Goal: Task Accomplishment & Management: Use online tool/utility

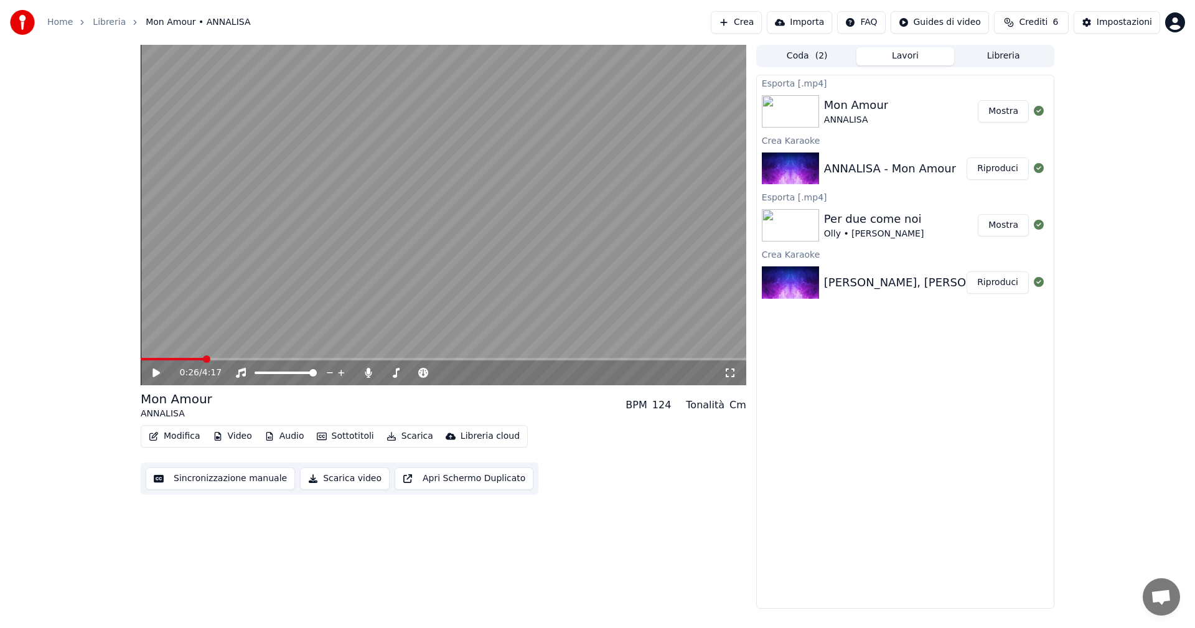
click at [753, 26] on button "Crea" at bounding box center [736, 22] width 51 height 22
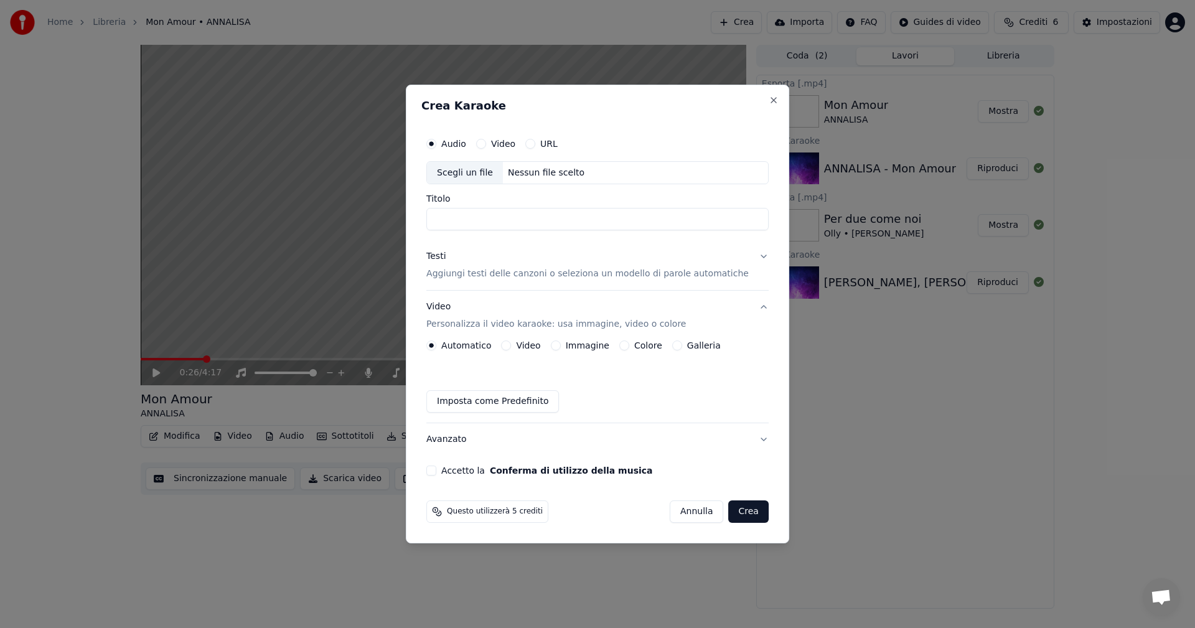
click at [478, 171] on div "Scegli un file" at bounding box center [465, 173] width 76 height 22
type input "**********"
click at [446, 255] on div "Testi" at bounding box center [435, 257] width 19 height 12
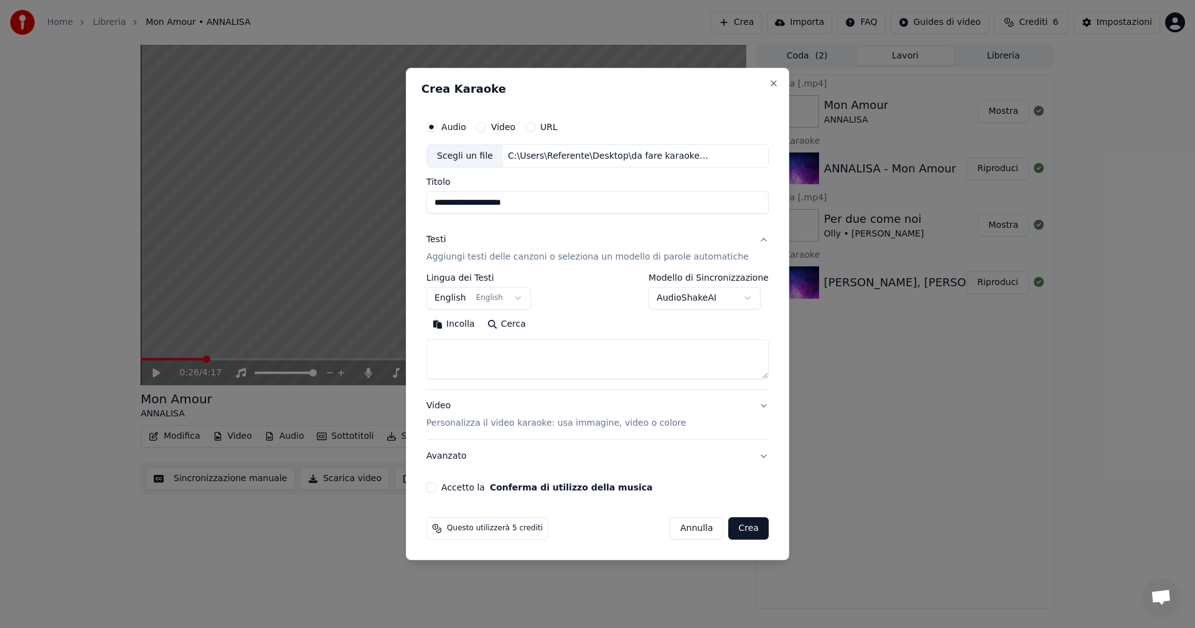
click at [466, 355] on textarea at bounding box center [597, 360] width 342 height 40
paste textarea "**********"
type textarea "**********"
click at [471, 299] on body "**********" at bounding box center [597, 314] width 1195 height 628
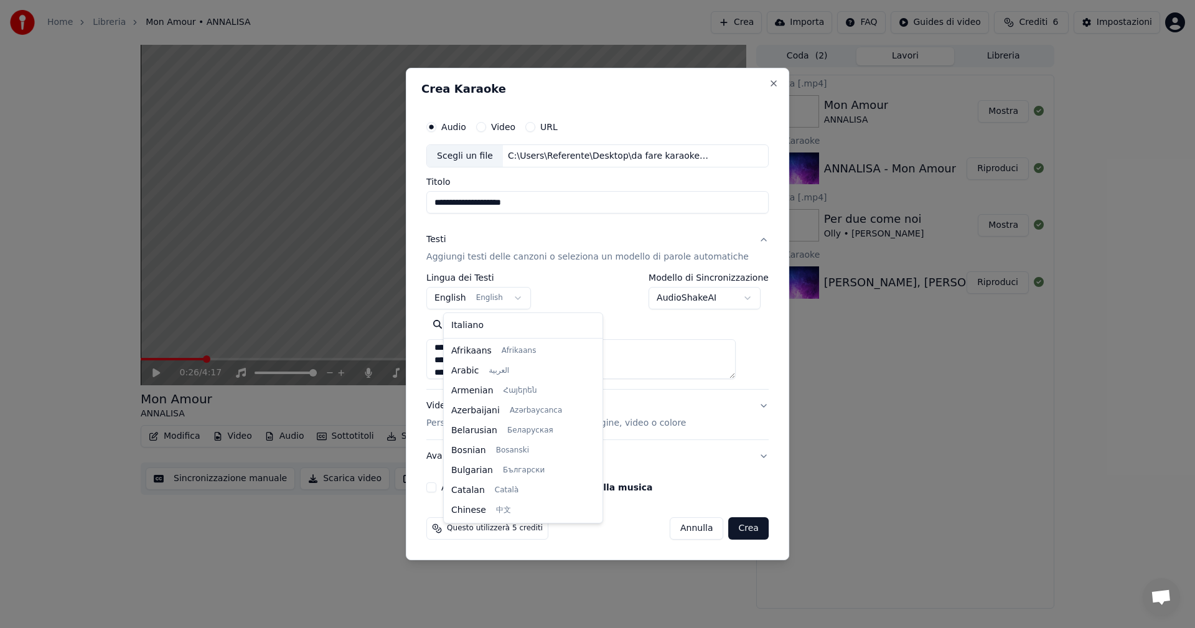
scroll to position [100, 0]
select select "**"
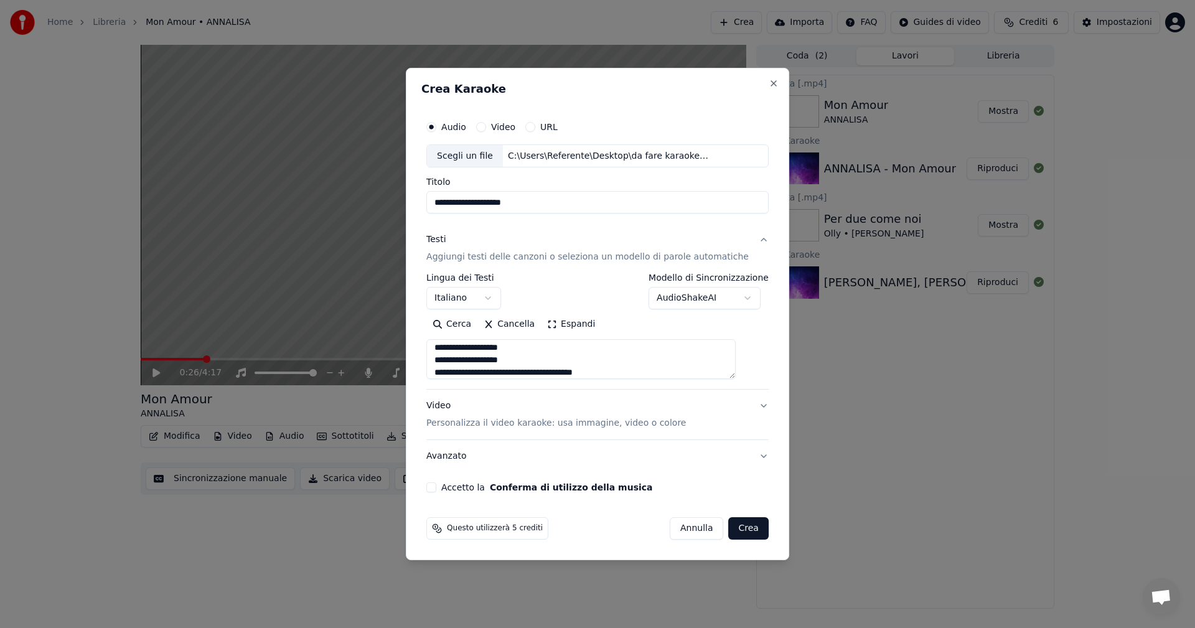
click at [460, 405] on div "Video Personalizza il video karaoke: usa immagine, video o colore" at bounding box center [556, 415] width 260 height 30
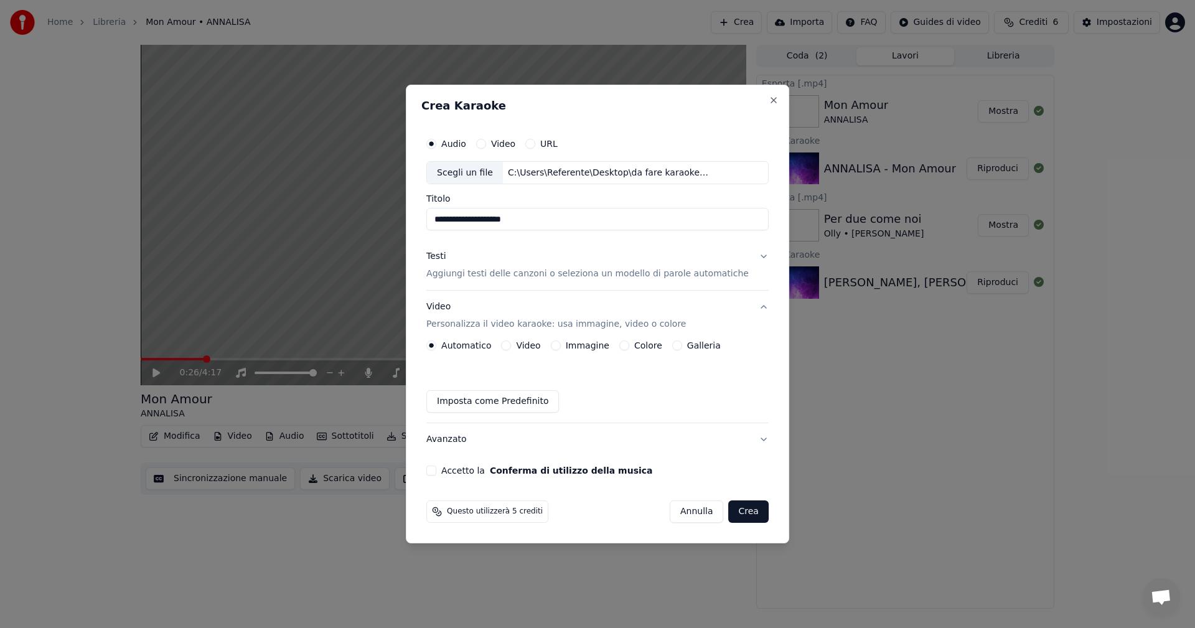
click at [625, 344] on button "Colore" at bounding box center [624, 345] width 10 height 10
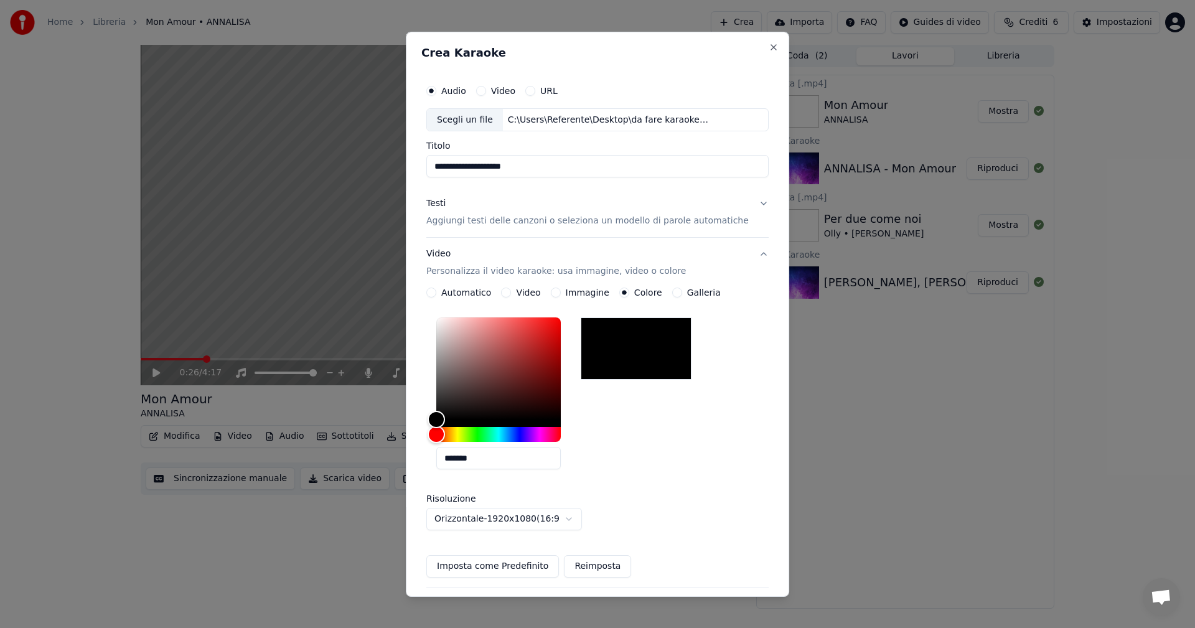
click at [626, 345] on div at bounding box center [636, 348] width 111 height 62
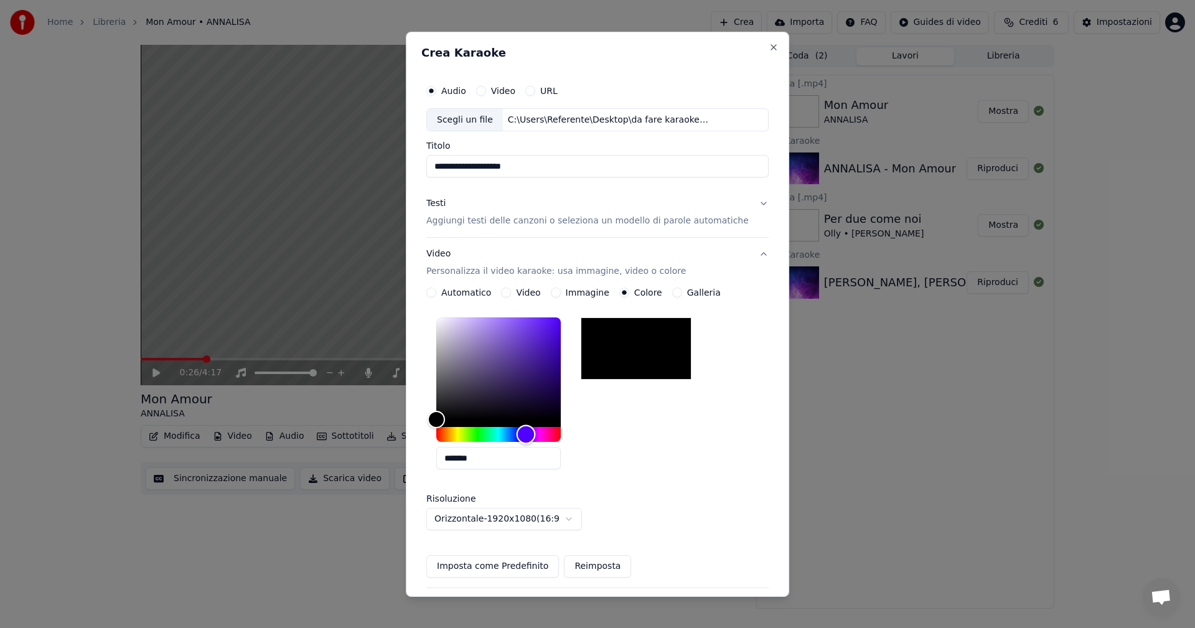
click at [536, 430] on div "Hue" at bounding box center [498, 434] width 124 height 15
click at [534, 431] on div "Hue" at bounding box center [524, 434] width 19 height 19
click at [529, 434] on div "Hue" at bounding box center [519, 434] width 19 height 19
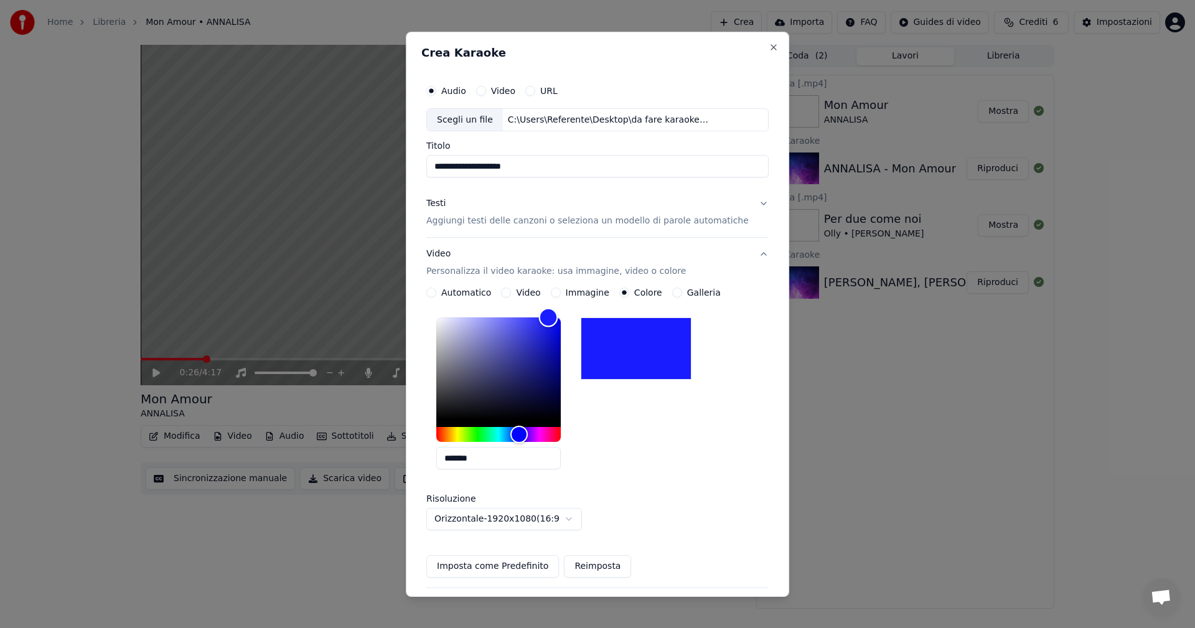
type input "*******"
drag, startPoint x: 535, startPoint y: 381, endPoint x: 563, endPoint y: 317, distance: 69.6
click at [561, 317] on div "Color" at bounding box center [498, 368] width 124 height 102
click at [736, 210] on button "Testi Aggiungi testi delle canzoni o seleziona un modello di parole automatiche" at bounding box center [597, 212] width 342 height 50
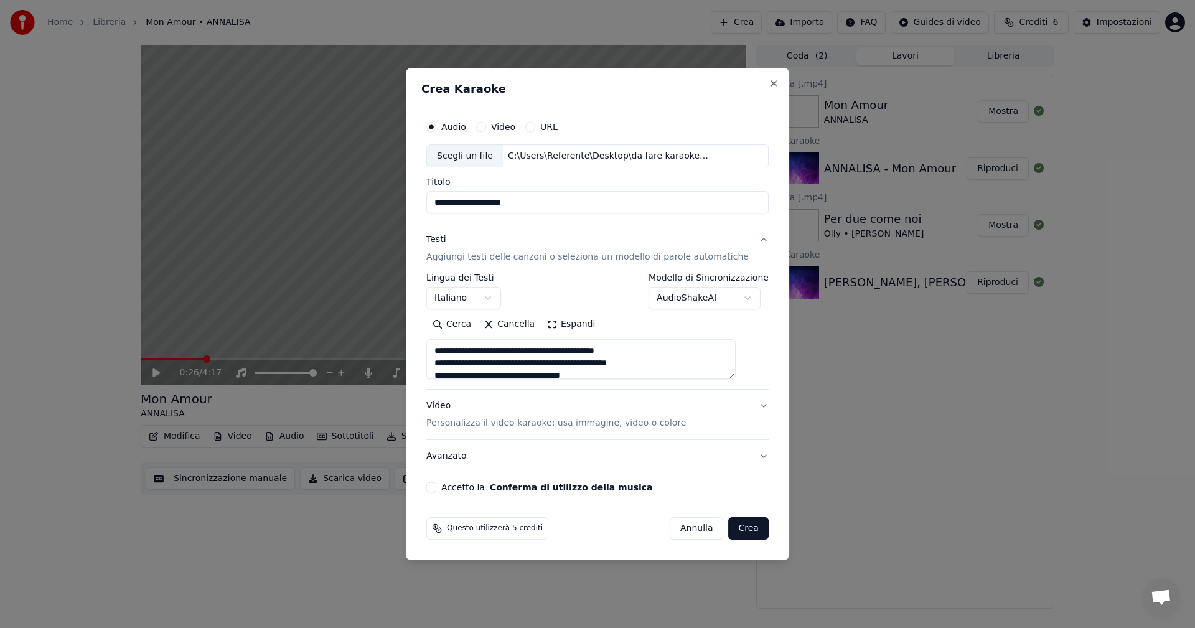
scroll to position [311, 0]
click at [451, 481] on div "**********" at bounding box center [597, 304] width 352 height 388
click at [436, 488] on button "Accetto la Conferma di utilizzo della musica" at bounding box center [431, 487] width 10 height 10
click at [736, 532] on button "Crea" at bounding box center [749, 528] width 40 height 22
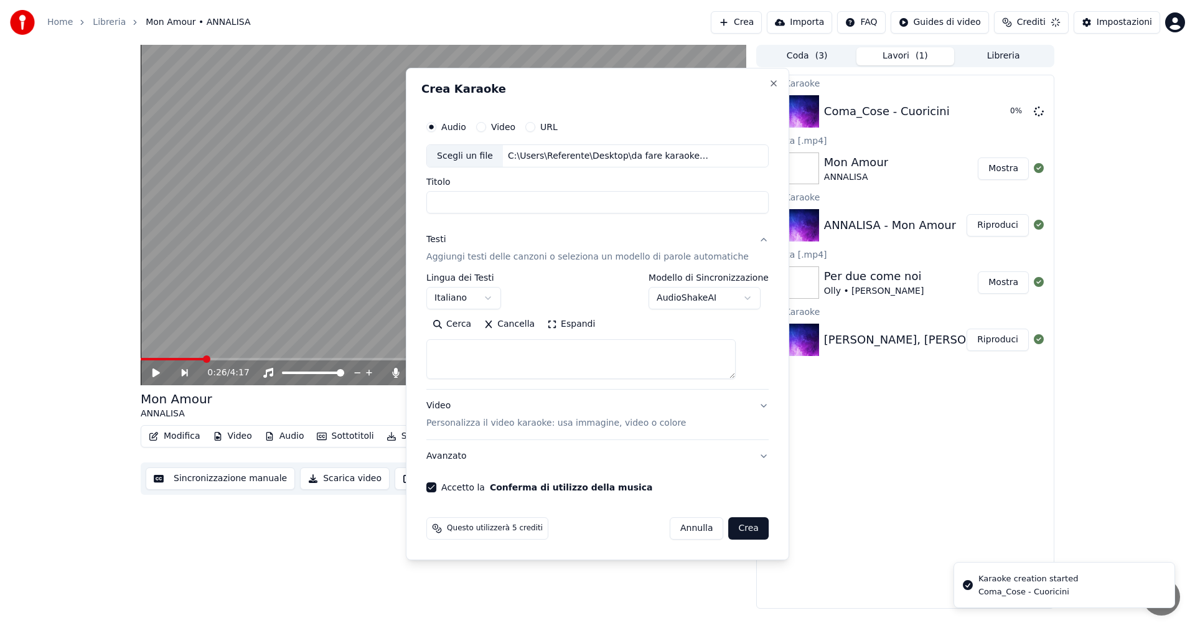
select select
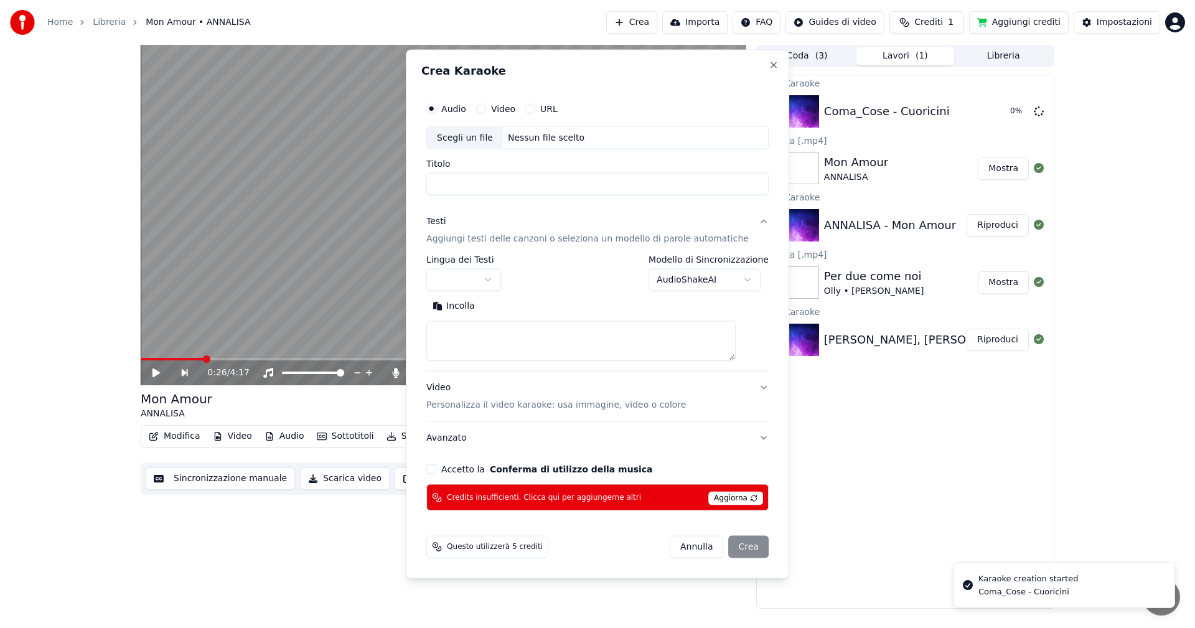
scroll to position [0, 0]
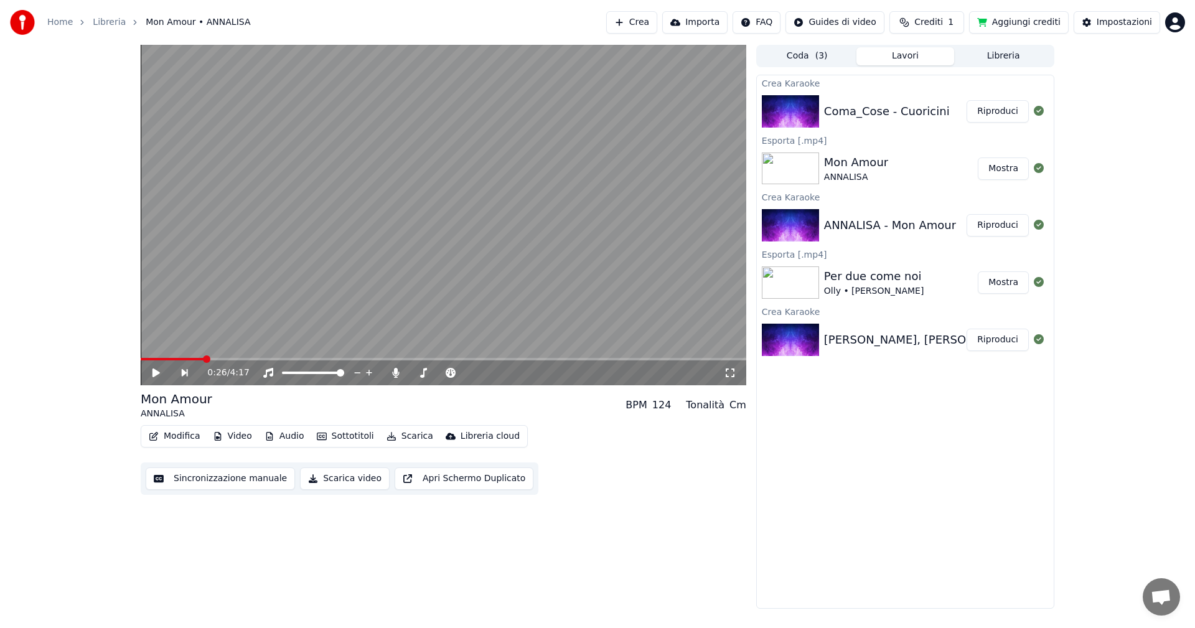
click at [995, 108] on button "Riproduci" at bounding box center [998, 111] width 62 height 22
click at [167, 358] on span at bounding box center [444, 359] width 606 height 2
click at [182, 357] on video at bounding box center [444, 215] width 606 height 340
click at [186, 359] on span at bounding box center [444, 359] width 606 height 2
click at [160, 369] on icon at bounding box center [165, 373] width 29 height 10
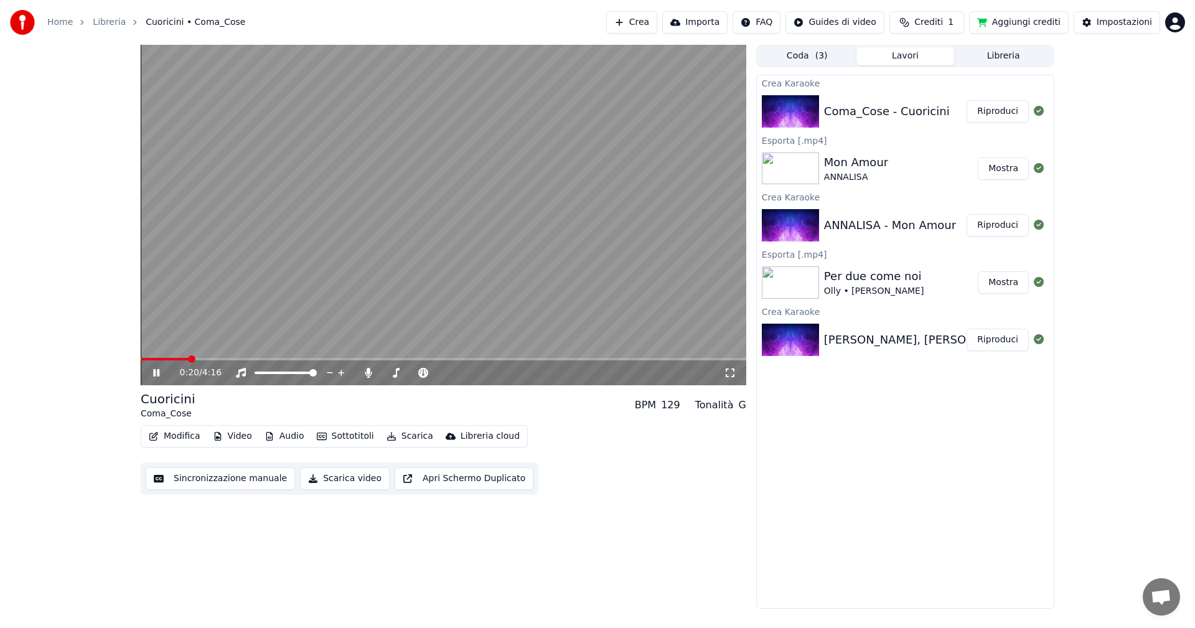
click at [205, 358] on span at bounding box center [444, 359] width 606 height 2
click at [156, 373] on icon at bounding box center [156, 372] width 6 height 7
click at [326, 475] on button "Scarica video" at bounding box center [345, 478] width 90 height 22
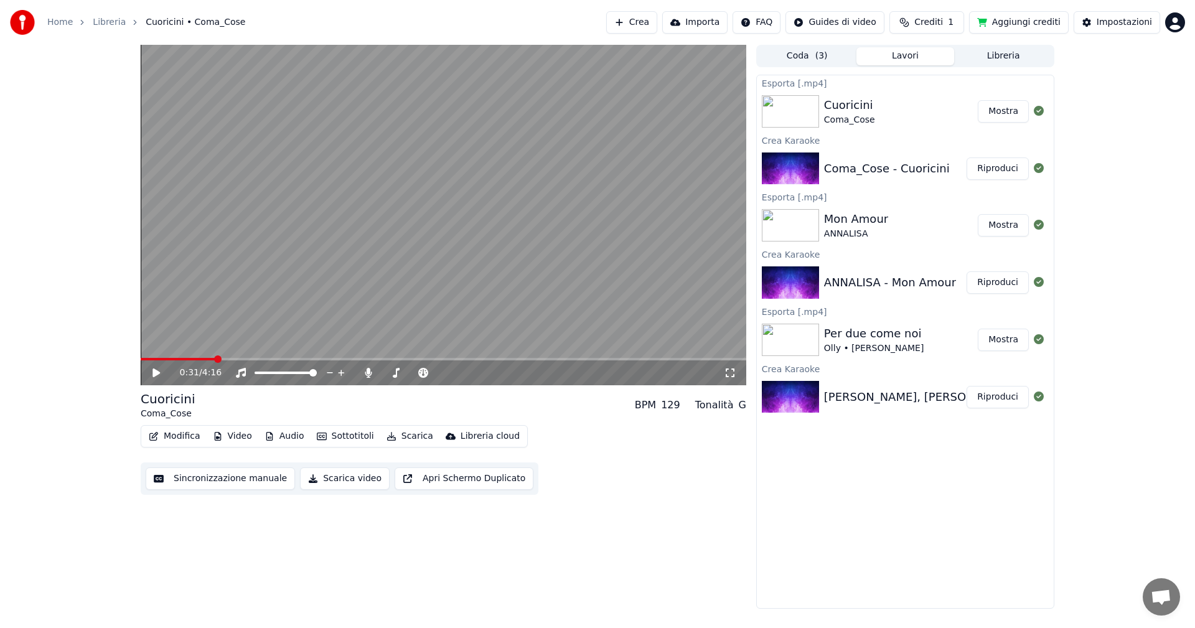
click at [1015, 110] on button "Mostra" at bounding box center [1003, 111] width 51 height 22
click at [1175, 27] on html "Home Libreria Cuoricini • Coma_Cose Crea Importa FAQ Guides di video Crediti 1 …" at bounding box center [597, 314] width 1195 height 628
click at [1095, 134] on div "Esci" at bounding box center [1120, 144] width 143 height 20
